Goal: Navigation & Orientation: Find specific page/section

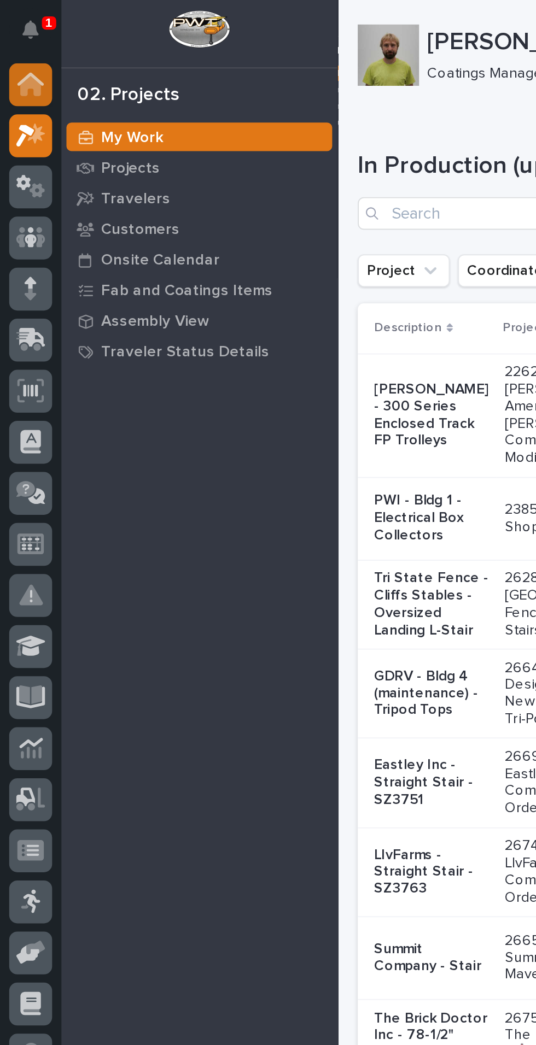
click at [18, 40] on icon at bounding box center [16, 42] width 14 height 7
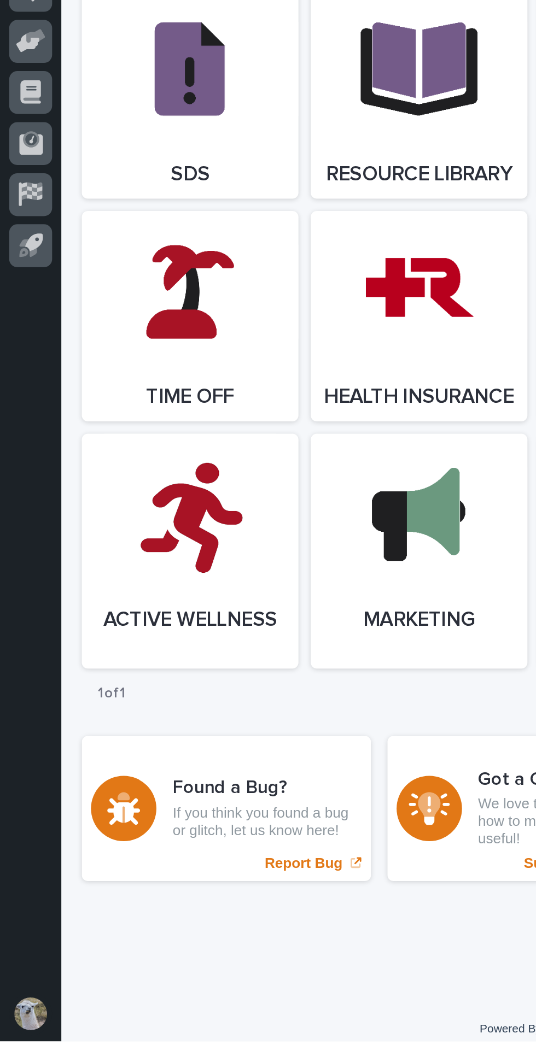
scroll to position [1223, 0]
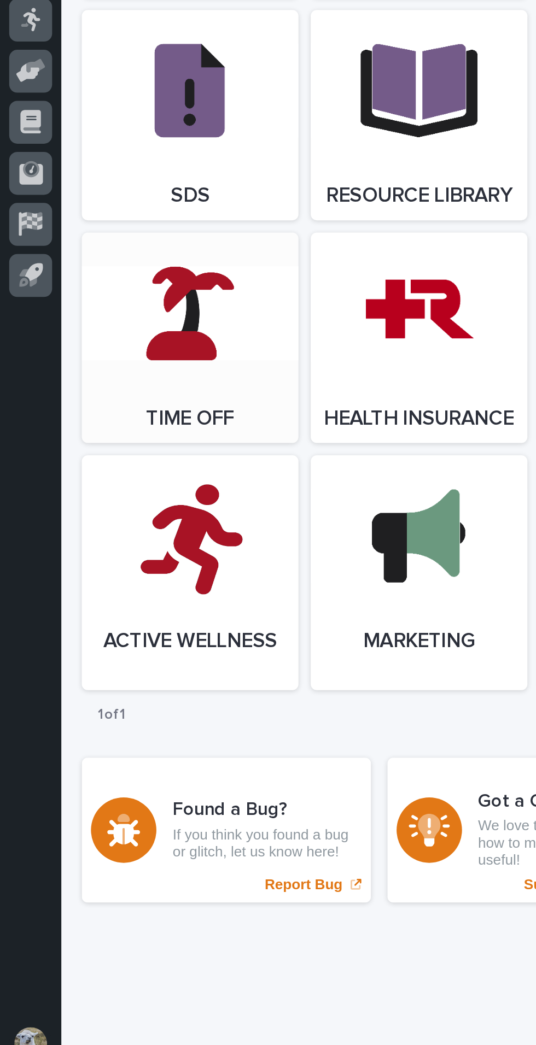
click at [106, 672] on link "Open Link" at bounding box center [102, 652] width 116 height 113
click at [86, 665] on link "Open Link" at bounding box center [102, 652] width 116 height 113
